Goal: Task Accomplishment & Management: Manage account settings

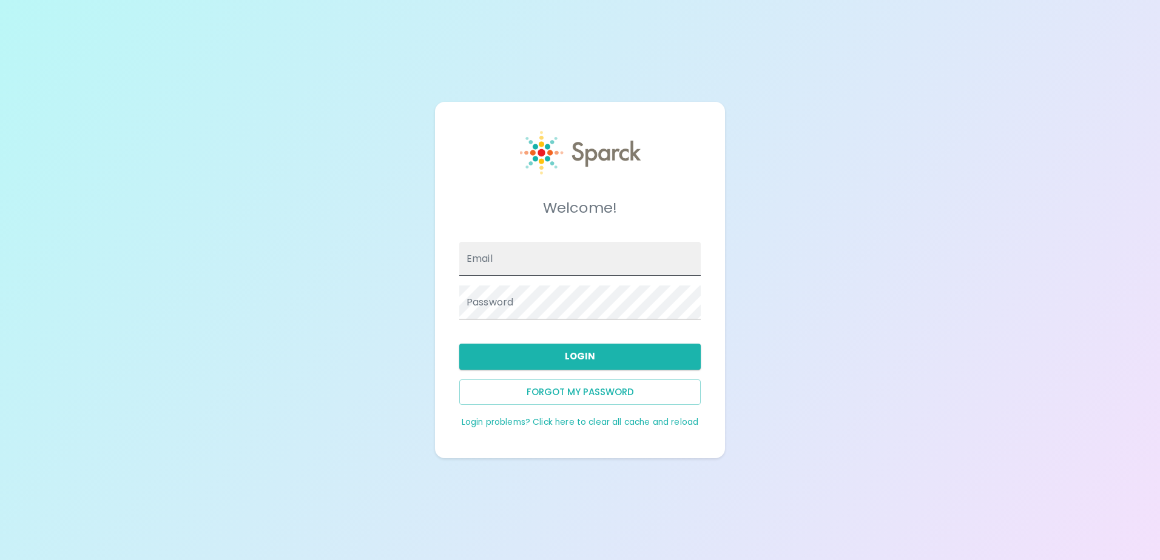
click at [506, 264] on input "Email" at bounding box center [579, 259] width 241 height 34
type input "[EMAIL_ADDRESS][DOMAIN_NAME]"
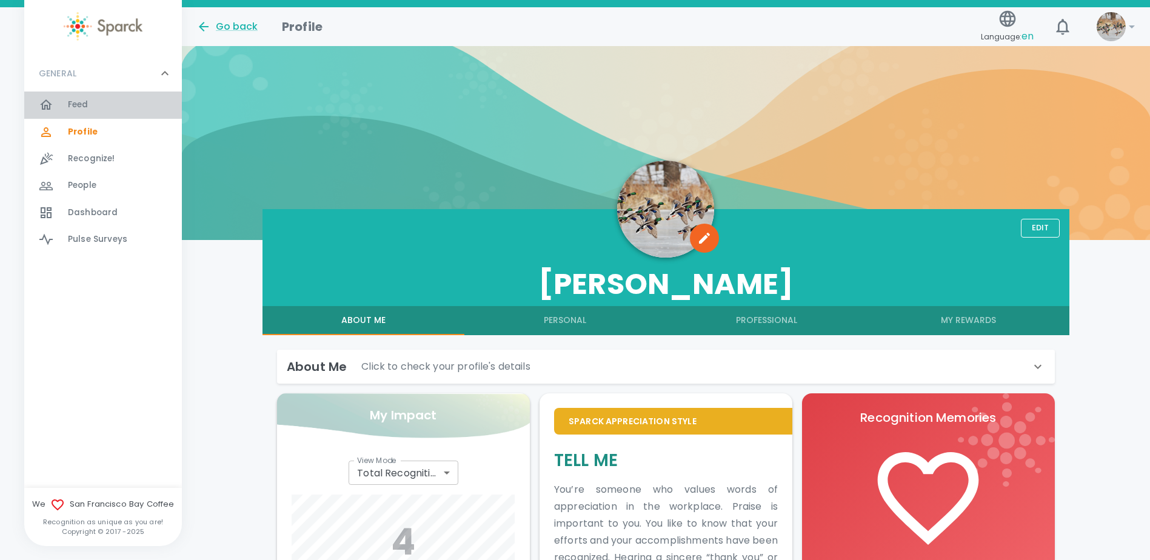
click at [47, 102] on icon at bounding box center [46, 105] width 15 height 15
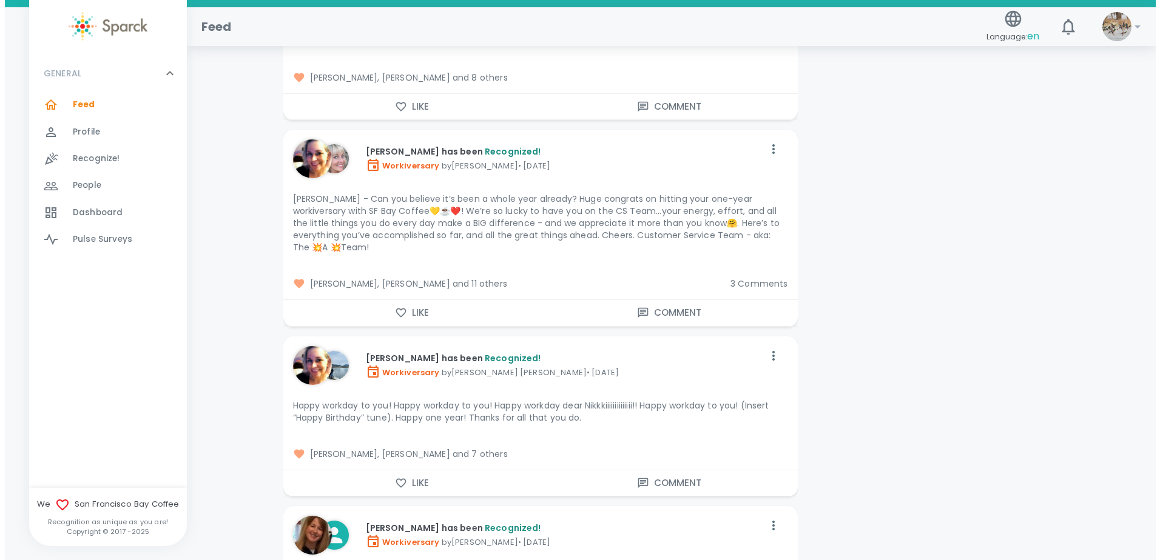
scroll to position [7459, 0]
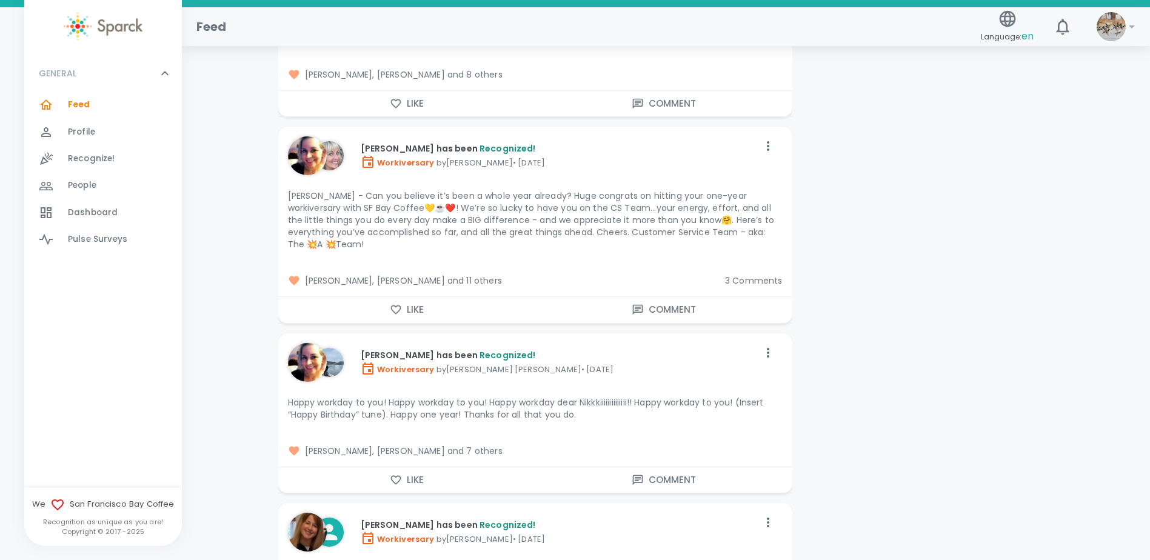
click at [1107, 35] on img at bounding box center [1111, 26] width 29 height 29
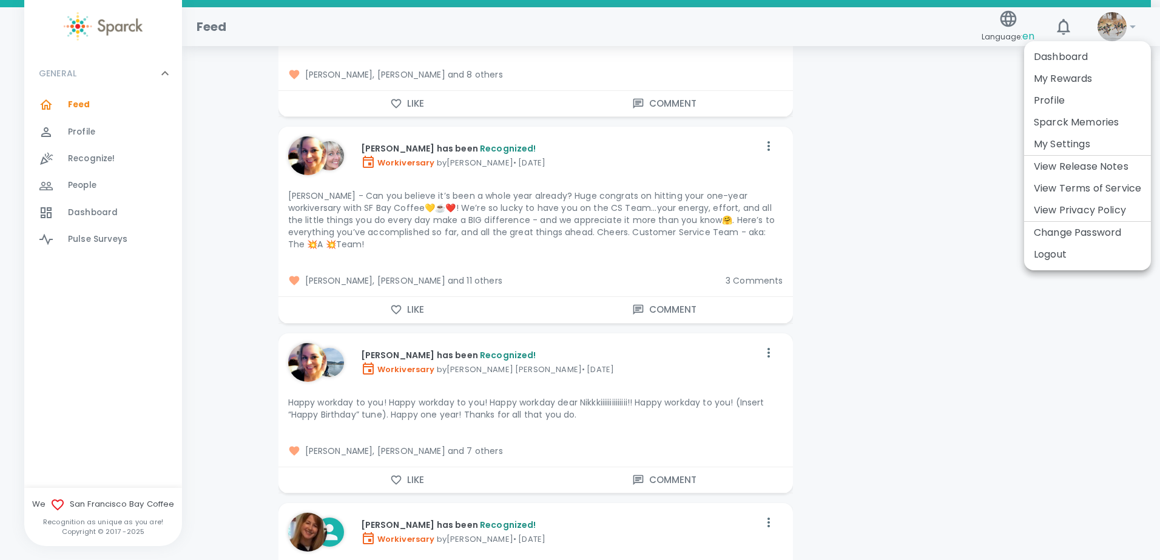
click at [1044, 260] on li "Logout" at bounding box center [1087, 255] width 127 height 22
